Goal: Transaction & Acquisition: Purchase product/service

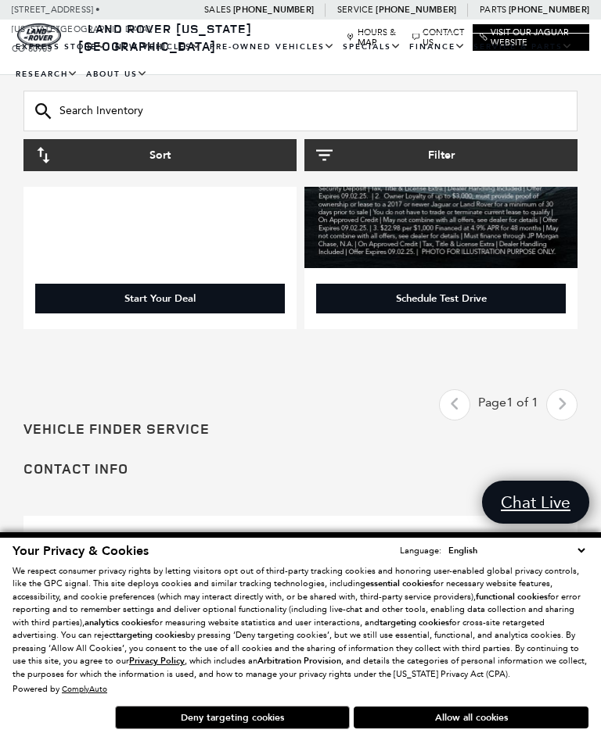
scroll to position [734, 0]
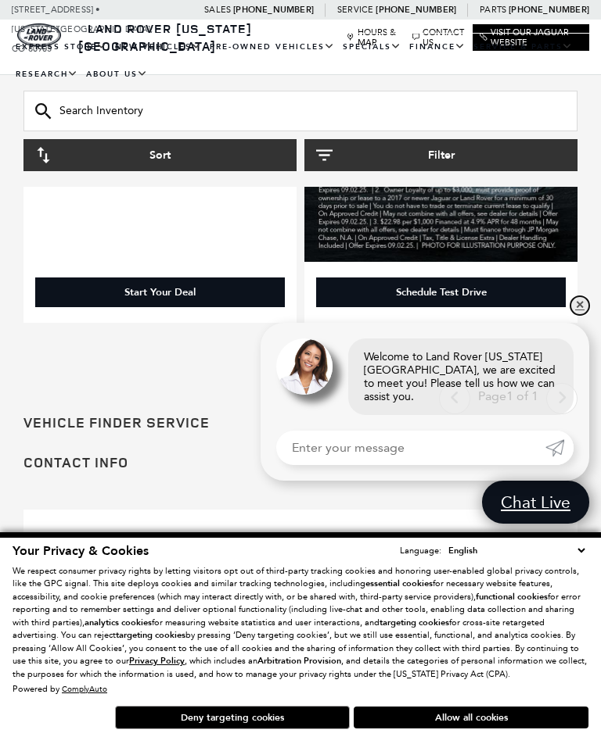
click at [572, 315] on link "✕" at bounding box center [579, 305] width 19 height 19
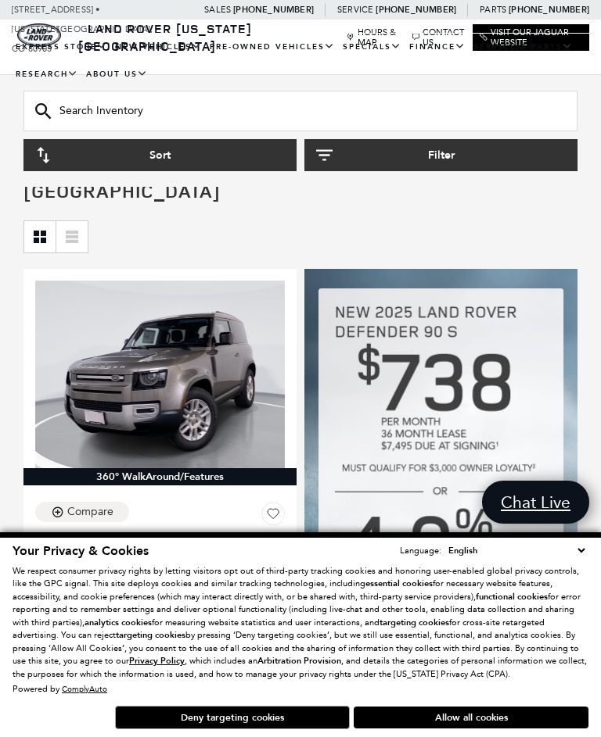
scroll to position [101, 0]
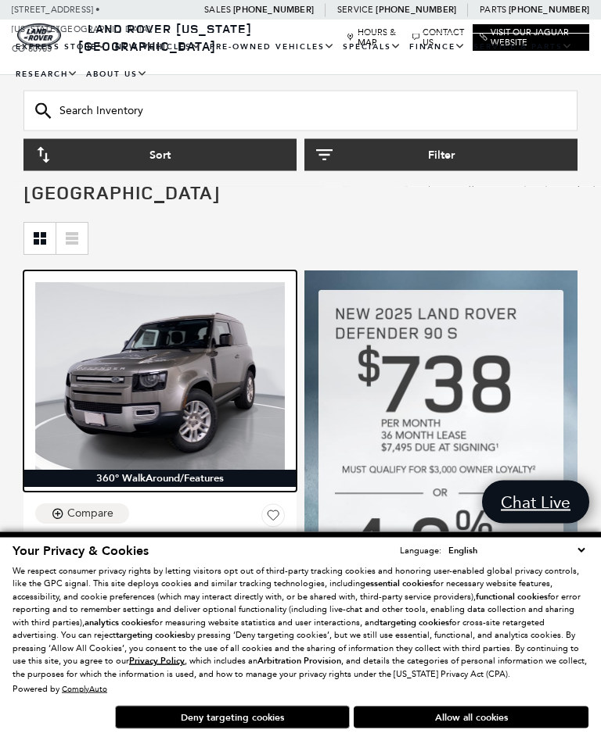
click at [209, 358] on img at bounding box center [159, 376] width 249 height 187
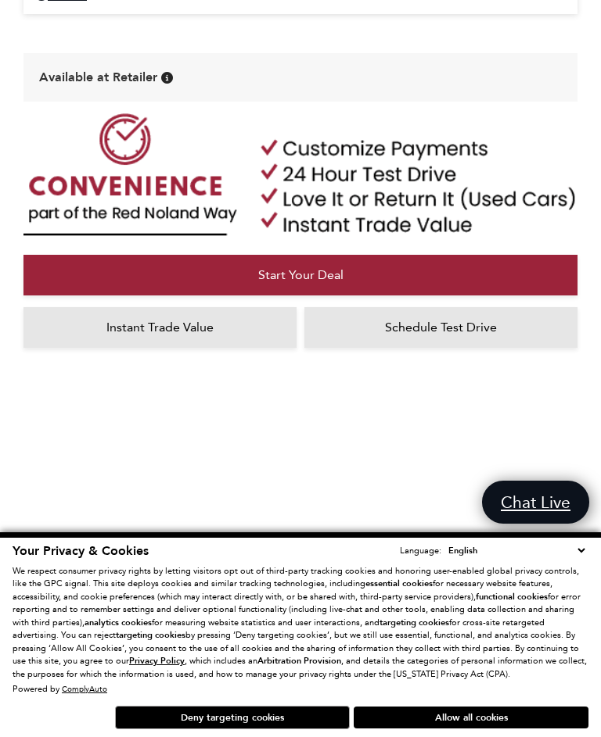
click at [276, 730] on button "Deny targeting cookies" at bounding box center [232, 717] width 235 height 23
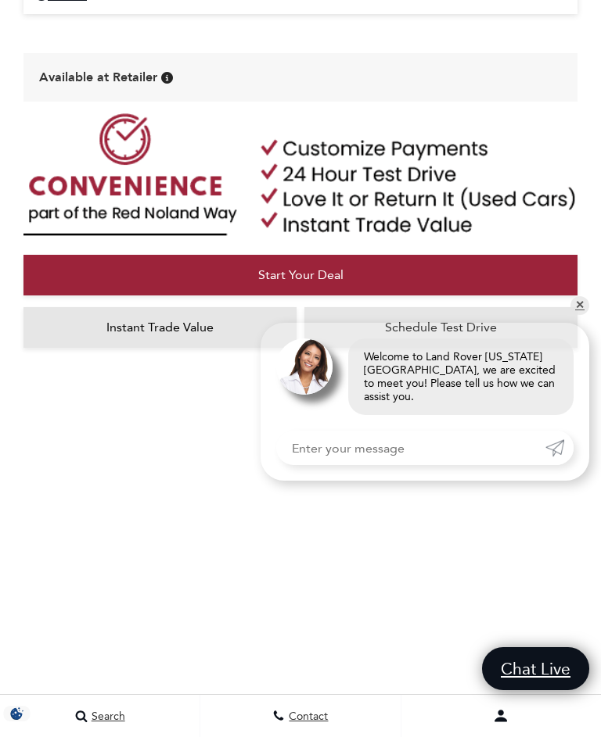
click at [594, 340] on div "Start Your Deal Instant Trade Value Schedule Test Drive" at bounding box center [300, 366] width 601 height 515
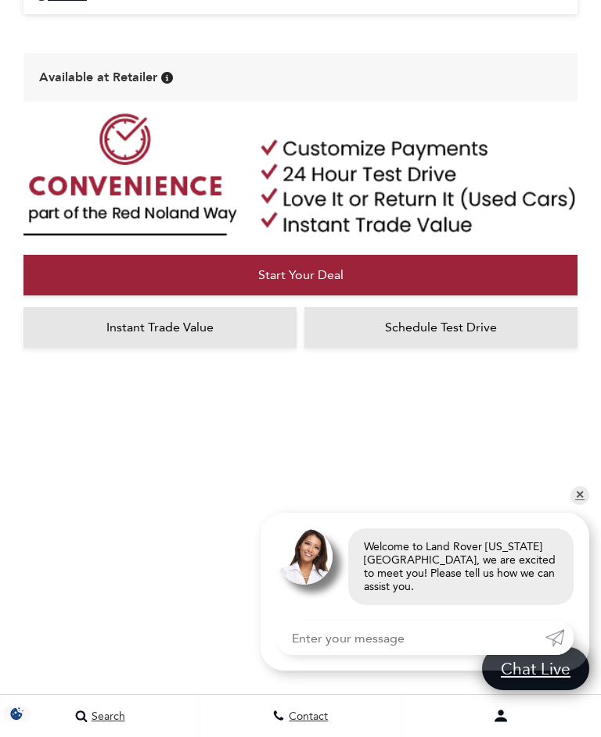
click at [587, 343] on div "Start Your Deal Instant Trade Value Schedule Test Drive" at bounding box center [300, 366] width 601 height 515
click at [591, 538] on div "Start Your Deal Instant Trade Value Schedule Test Drive" at bounding box center [300, 366] width 601 height 515
click at [587, 505] on link "✕" at bounding box center [579, 495] width 19 height 19
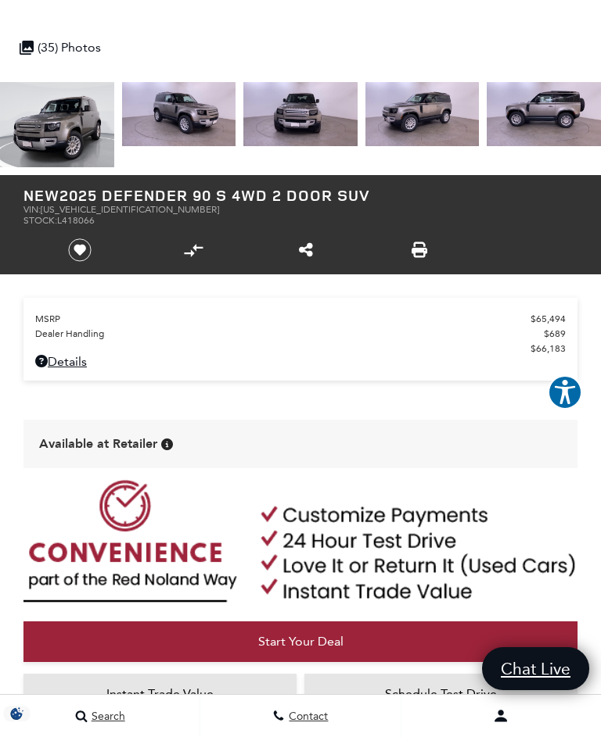
scroll to position [447, 0]
